Goal: Task Accomplishment & Management: Use online tool/utility

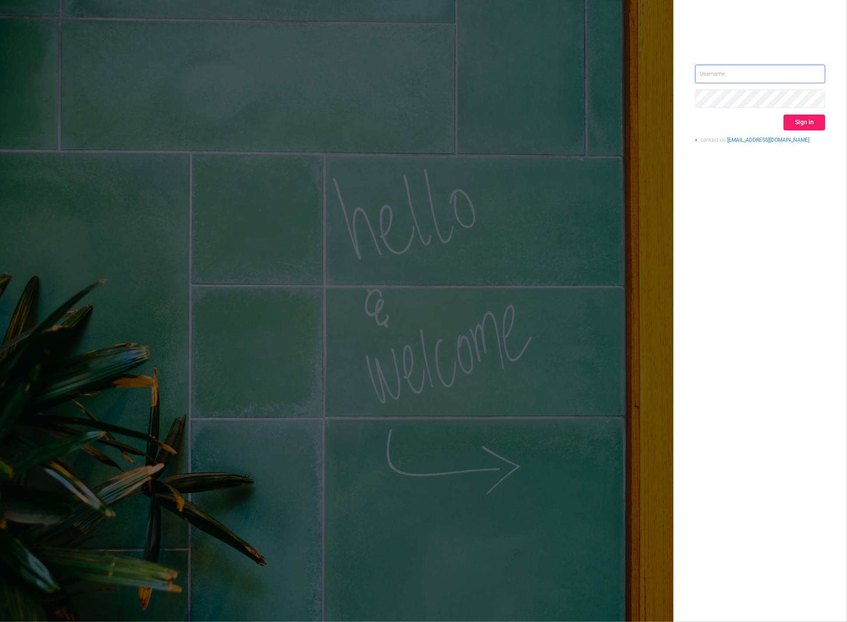
type input "[PERSON_NAME][EMAIL_ADDRESS][DOMAIN_NAME]"
click at [816, 124] on button "Sign in" at bounding box center [804, 123] width 42 height 16
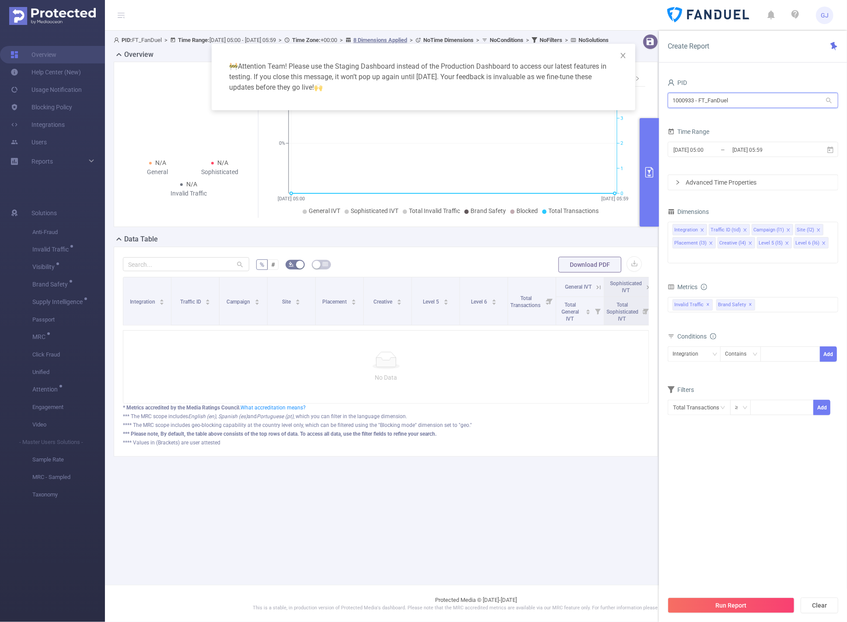
click at [697, 100] on input "1000933 - FT_FanDuel" at bounding box center [752, 100] width 170 height 15
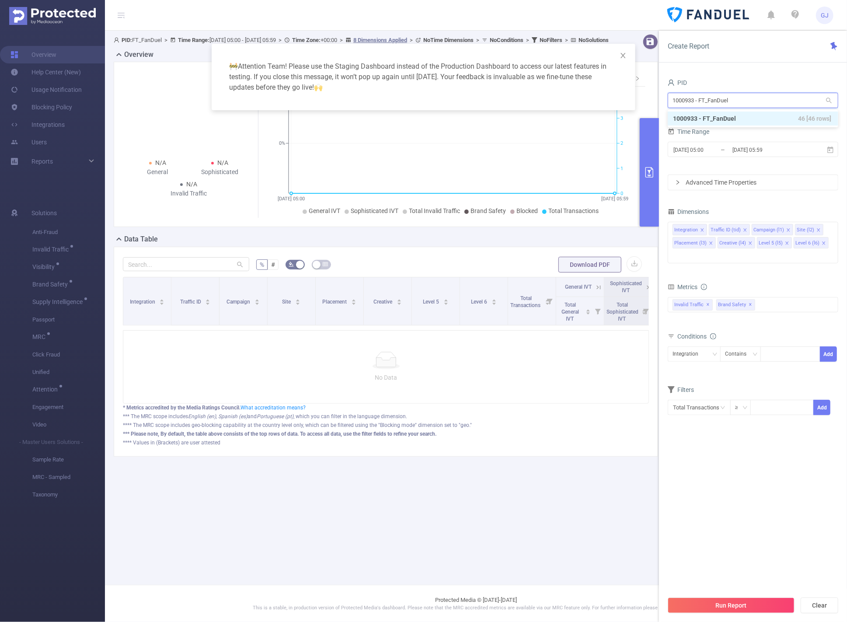
click at [697, 100] on input "1000933 - FT_FanDuel" at bounding box center [752, 100] width 170 height 15
type input "932"
click at [768, 113] on li "1000932 - FT_Pathlabs 623K [345K rows]" at bounding box center [752, 118] width 170 height 14
click at [710, 242] on icon "icon: close" at bounding box center [711, 243] width 4 height 4
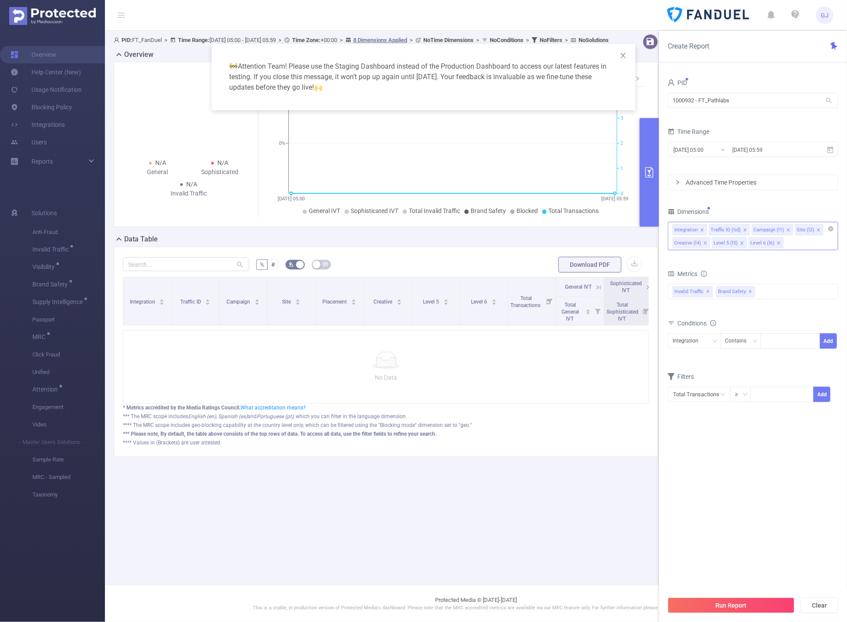
click at [705, 243] on icon "icon: close" at bounding box center [704, 242] width 3 height 3
click at [701, 243] on icon "icon: close" at bounding box center [702, 242] width 3 height 3
click at [698, 243] on li "Level 6 (l6)" at bounding box center [689, 242] width 35 height 11
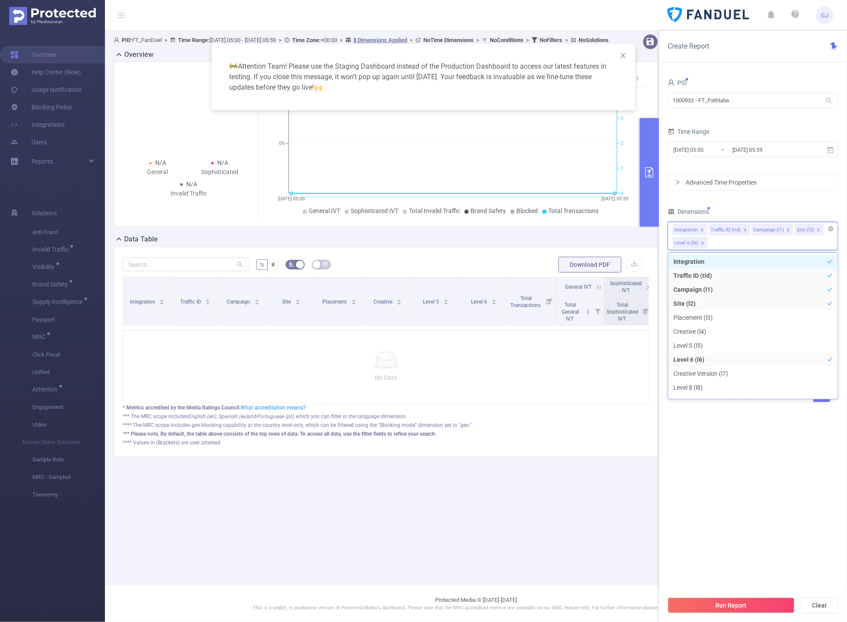
click at [820, 231] on li "Site (l2)" at bounding box center [809, 229] width 28 height 11
click at [817, 231] on icon "icon: close" at bounding box center [817, 229] width 3 height 3
click at [824, 232] on icon "icon: close" at bounding box center [825, 230] width 4 height 4
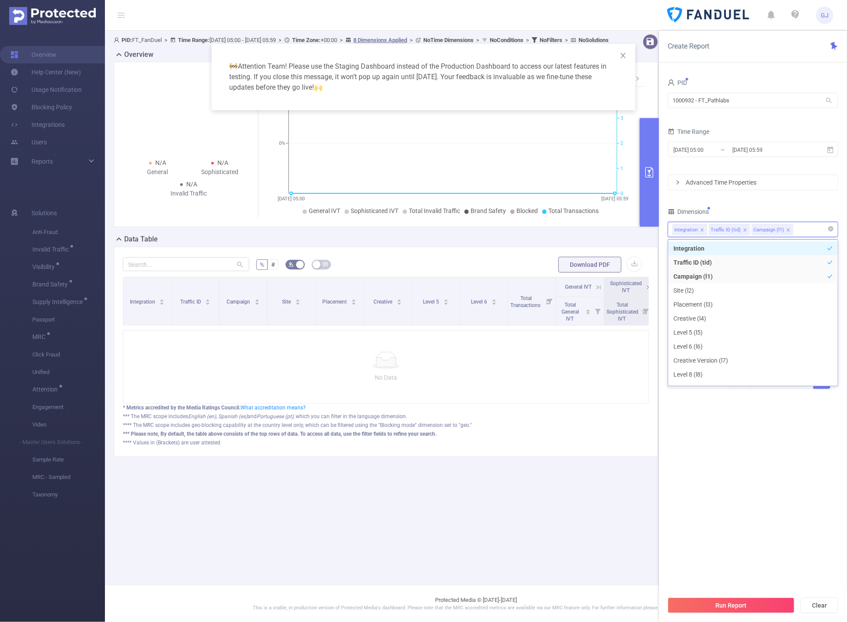
click at [789, 229] on icon "icon: close" at bounding box center [787, 229] width 3 height 3
click at [744, 228] on span at bounding box center [745, 230] width 4 height 10
click at [798, 197] on div "PID 1000932 - FT_Pathlabs 1000932 - FT_Pathlabs Time Range [DATE] 05:00 _ [DATE…" at bounding box center [752, 237] width 170 height 323
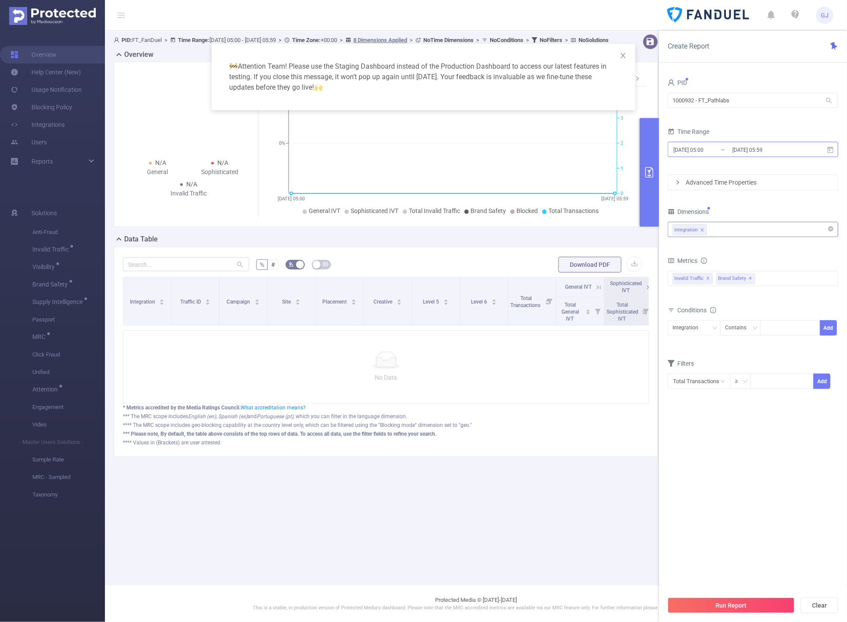
click at [684, 149] on input "[DATE] 05:00" at bounding box center [707, 150] width 71 height 12
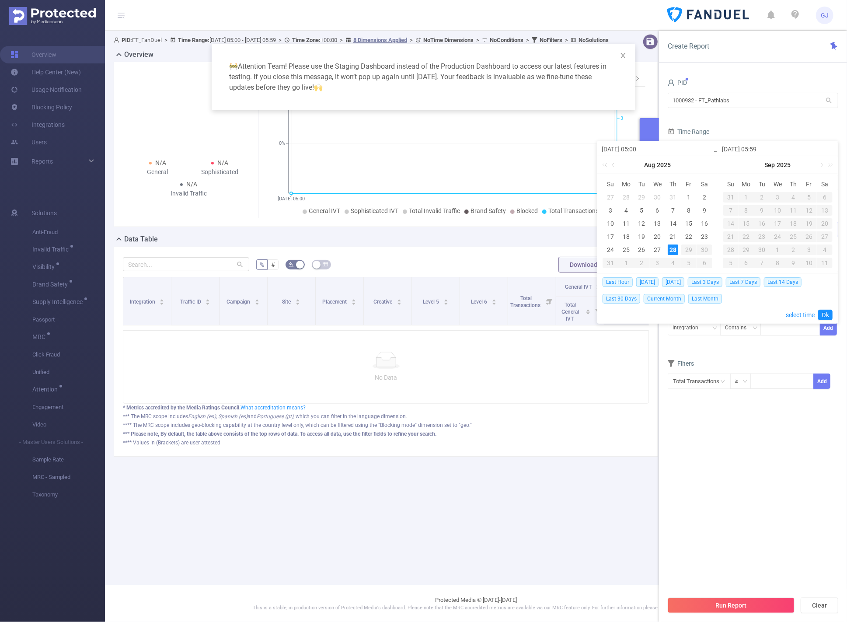
click at [616, 145] on input "[DATE] 05:00" at bounding box center [656, 149] width 111 height 10
type input "[DATE] 05:00"
click at [823, 315] on link "Ok" at bounding box center [825, 314] width 14 height 10
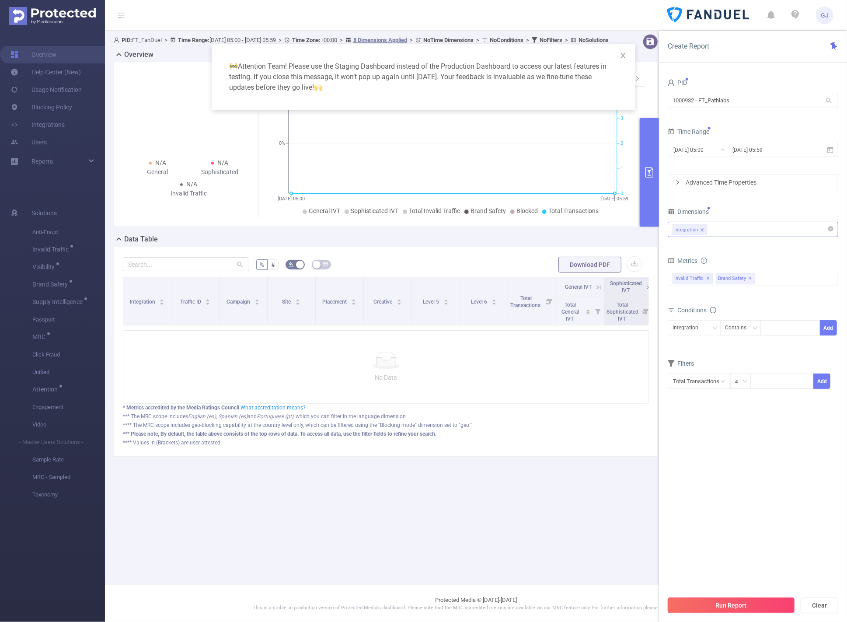
click at [769, 602] on button "Run Report" at bounding box center [730, 605] width 127 height 16
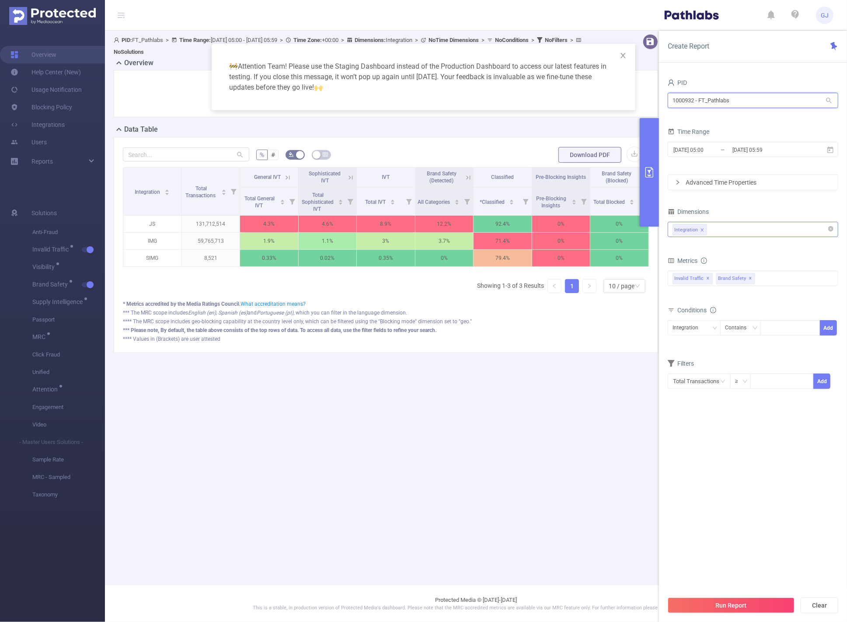
click at [740, 98] on input "1000932 - FT_Pathlabs" at bounding box center [752, 100] width 170 height 15
click at [740, 98] on input "אןלאםל" at bounding box center [752, 100] width 170 height 15
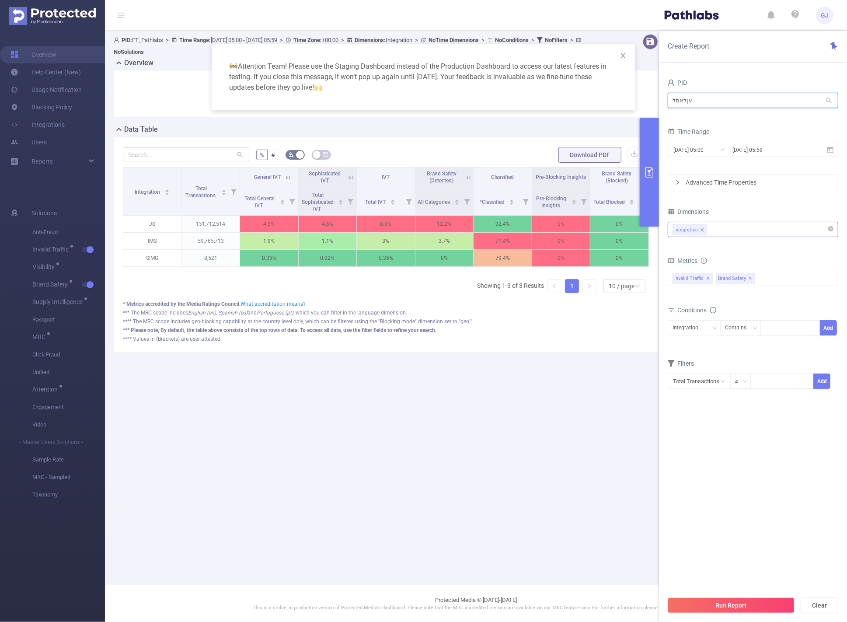
click at [740, 98] on input "אןלאםל" at bounding box center [752, 100] width 170 height 15
type input "א"
type input "tiktok"
click at [757, 130] on li "1000736 - TikTok 5B [360M rows]" at bounding box center [752, 132] width 170 height 14
click at [354, 515] on div "🚧 Attention Team! Please use the Staging Dashboard instead of the Production Da…" at bounding box center [423, 311] width 847 height 622
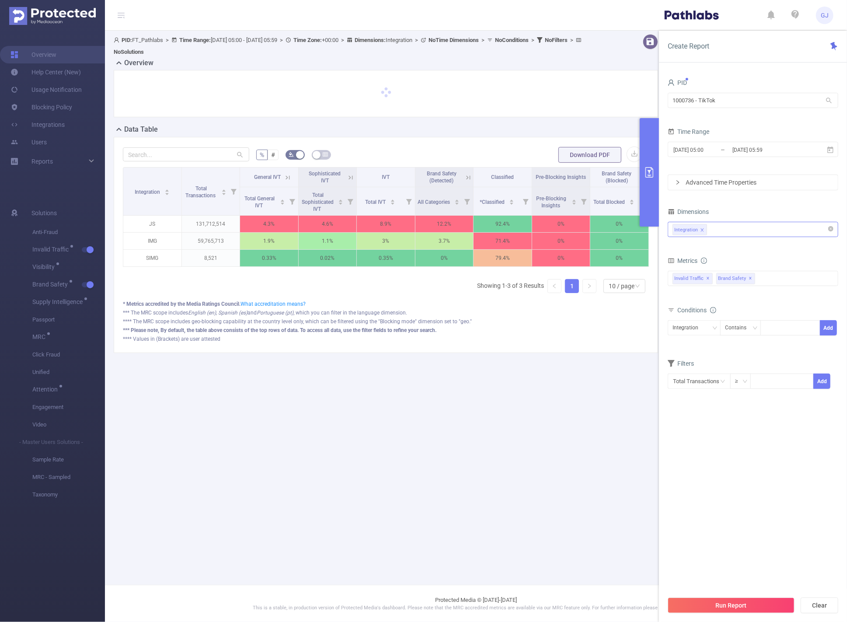
click at [719, 231] on div "Integration" at bounding box center [752, 229] width 161 height 14
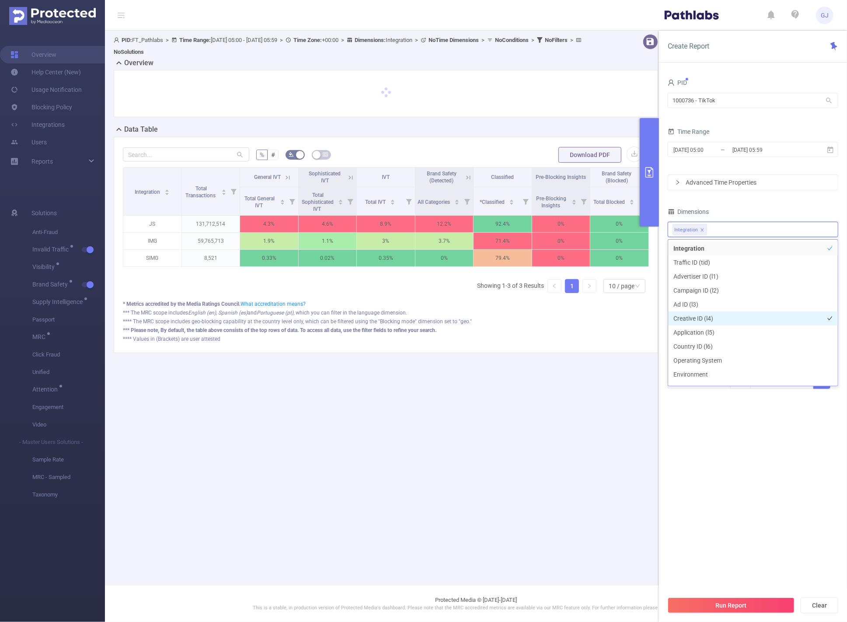
scroll to position [58, 0]
click at [727, 313] on li "Environment" at bounding box center [753, 316] width 170 height 14
click at [757, 458] on section "PID 1000736 - TikTok 1000736 - TikTok Time Range [DATE] 05:00 _ [DATE] 05:59 Ad…" at bounding box center [752, 333] width 170 height 514
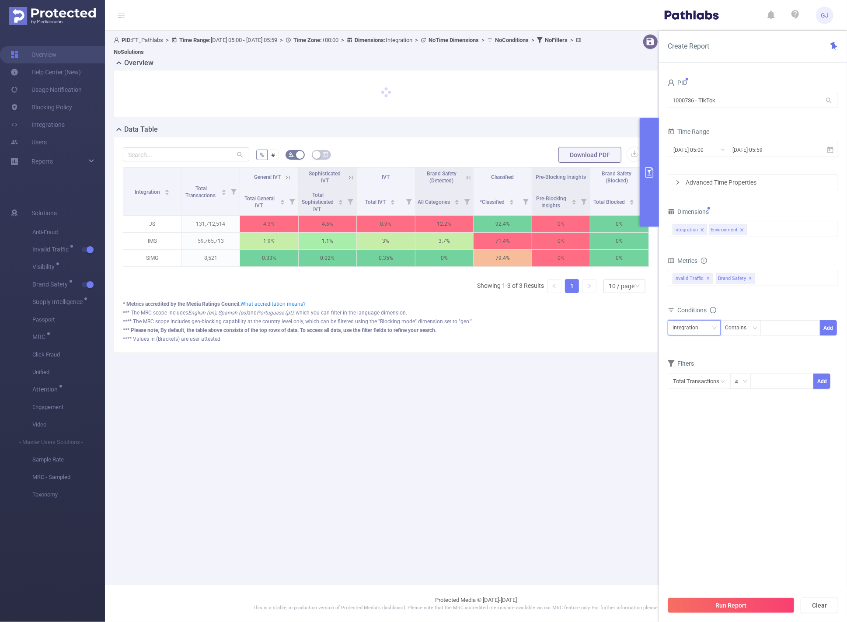
click at [702, 331] on div "Integration" at bounding box center [688, 327] width 32 height 14
click at [691, 360] on li "Environment" at bounding box center [693, 361] width 53 height 14
click at [781, 333] on div at bounding box center [790, 327] width 50 height 14
type input "C"
type input "באה"
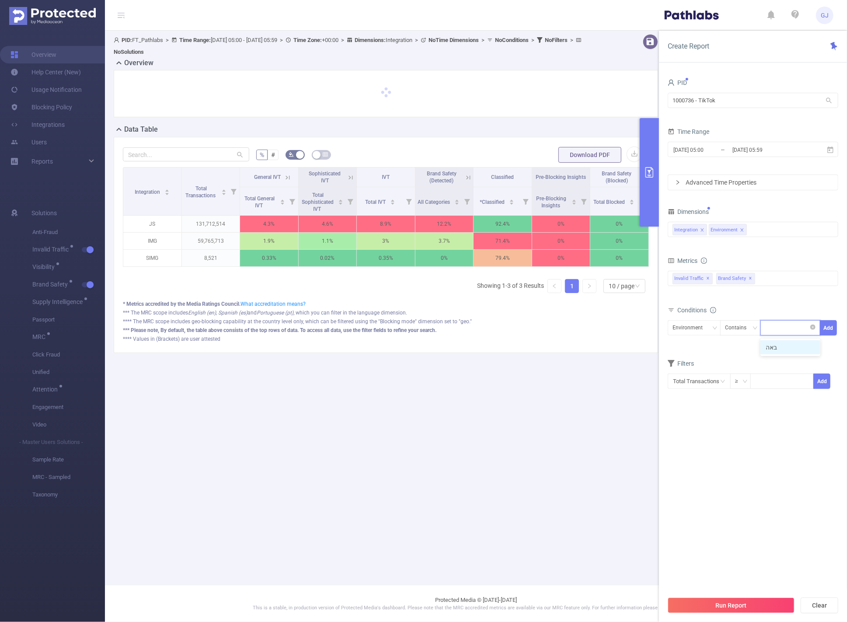
click at [781, 333] on div "באה" at bounding box center [790, 327] width 50 height 14
click at [782, 333] on span at bounding box center [784, 328] width 4 height 10
type input "CTV"
click at [831, 331] on button "Add" at bounding box center [828, 327] width 17 height 15
drag, startPoint x: 565, startPoint y: 483, endPoint x: 579, endPoint y: 468, distance: 20.4
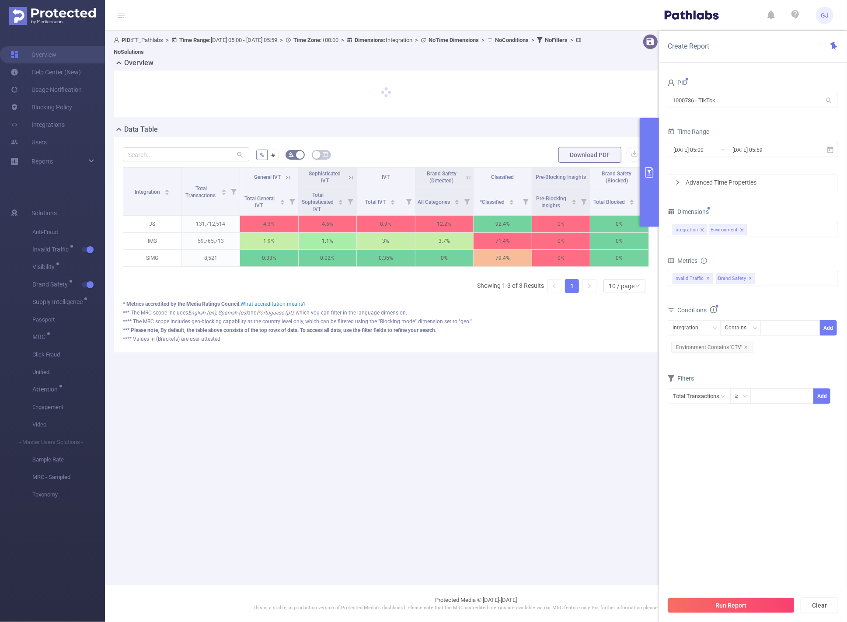
click at [565, 483] on main "PID: FT_Pathlabs > Time Range: [DATE] 05:00 - [DATE] 05:59 > Time Zone: +00:00 …" at bounding box center [476, 292] width 742 height 584
click at [750, 280] on span "✕" at bounding box center [750, 278] width 3 height 10
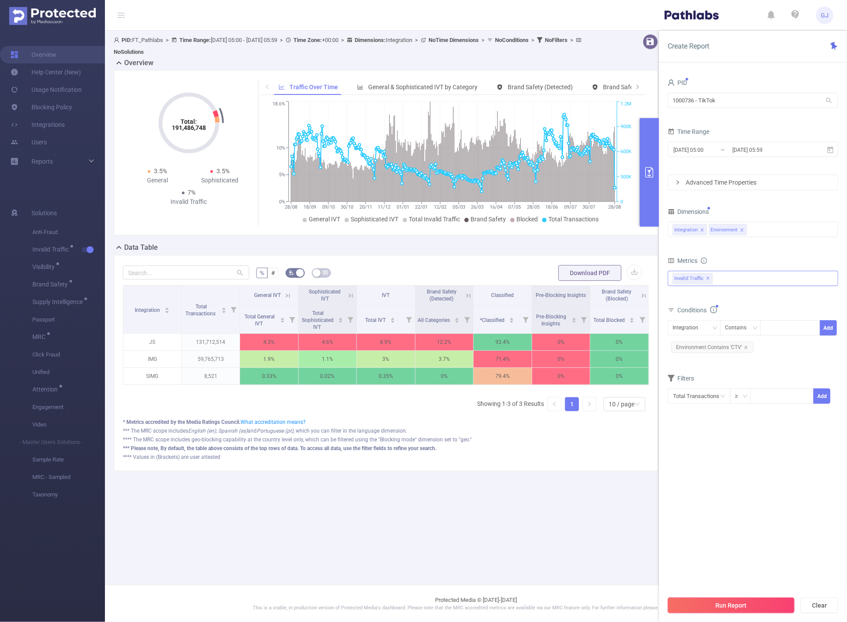
click at [764, 607] on button "Run Report" at bounding box center [730, 605] width 127 height 16
